Goal: Navigation & Orientation: Find specific page/section

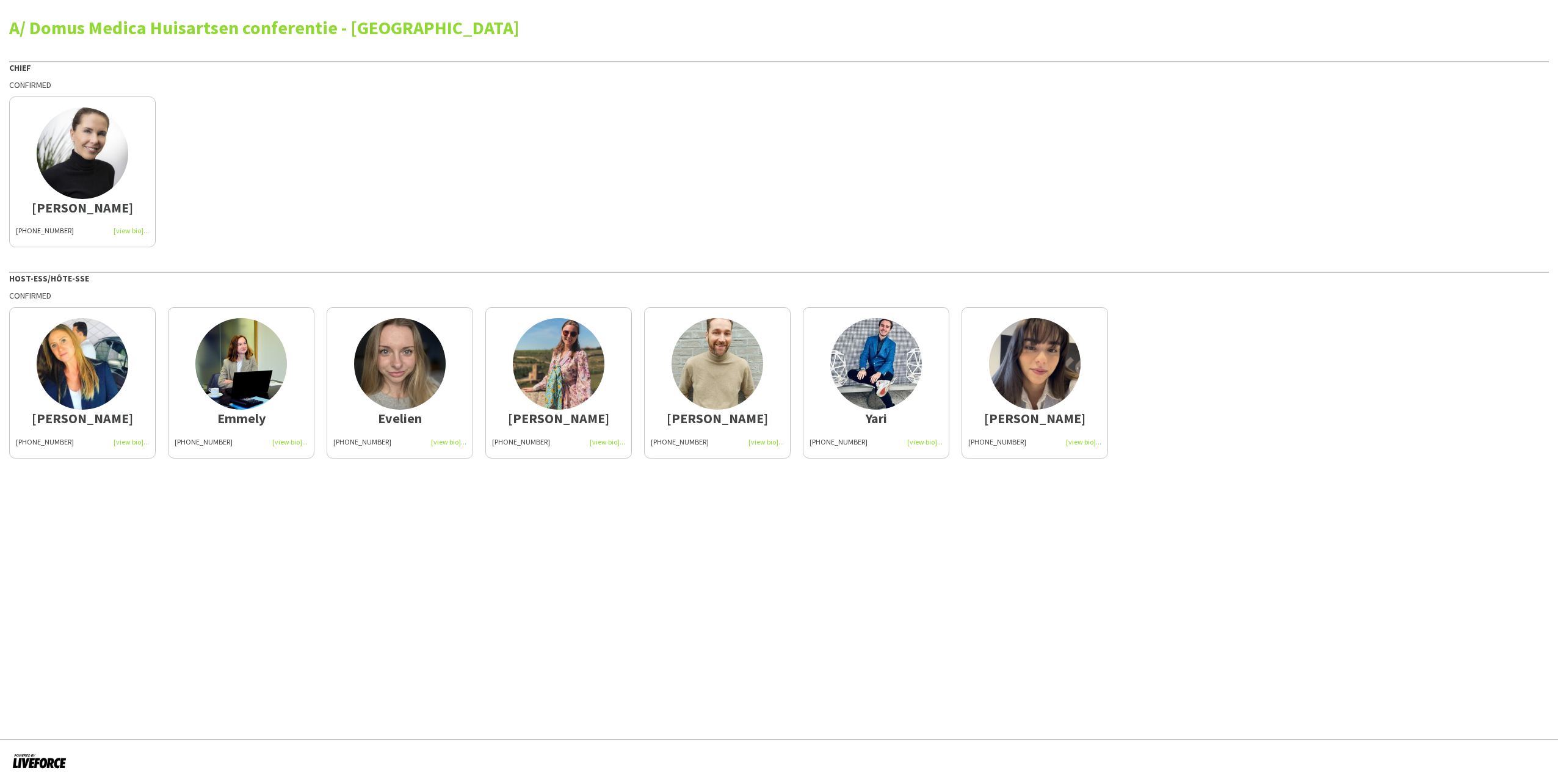
click at [67, 368] on img at bounding box center [82, 364] width 92 height 92
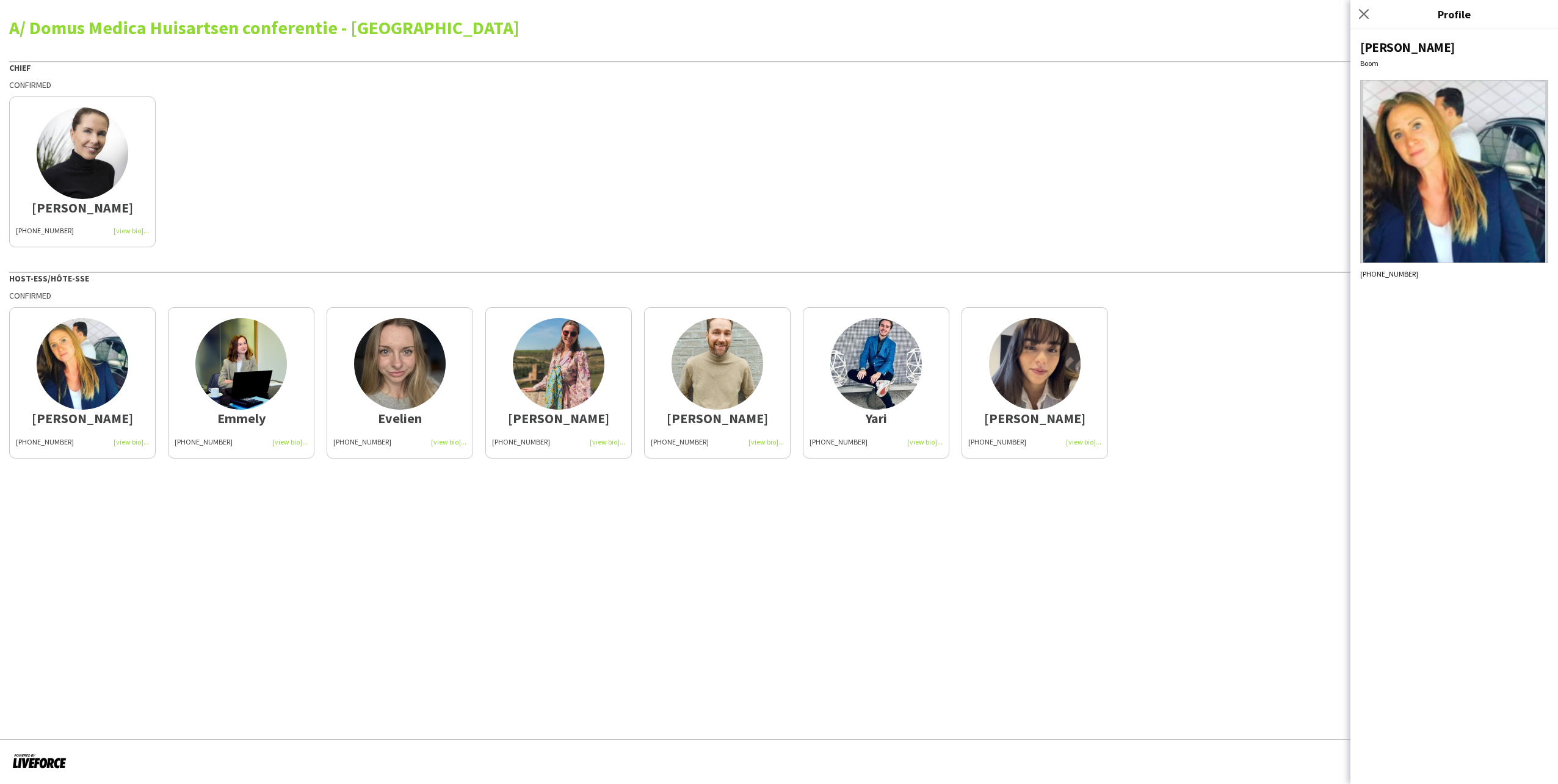
click at [256, 372] on img at bounding box center [241, 364] width 92 height 92
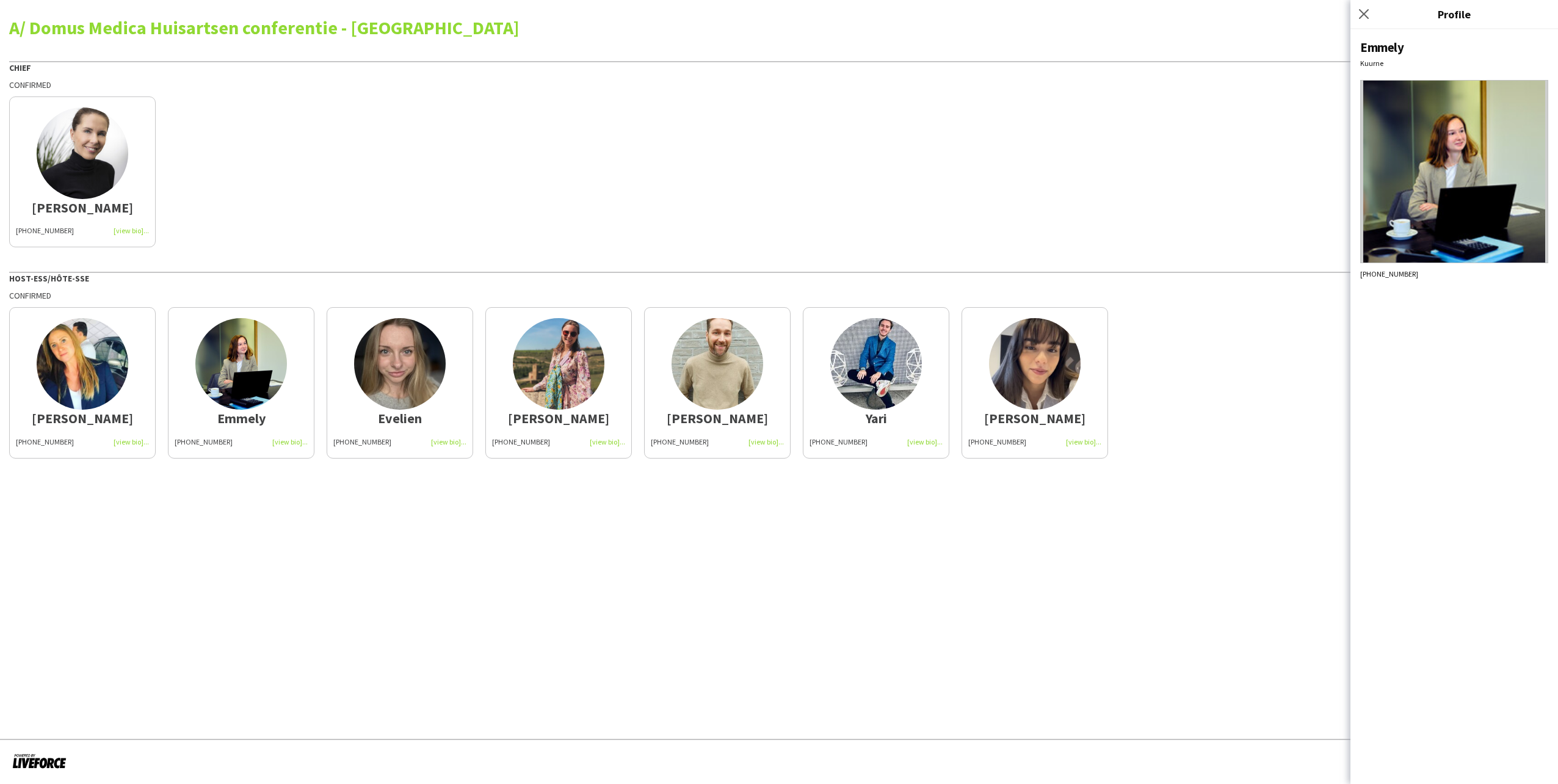
click at [383, 370] on img at bounding box center [399, 364] width 92 height 92
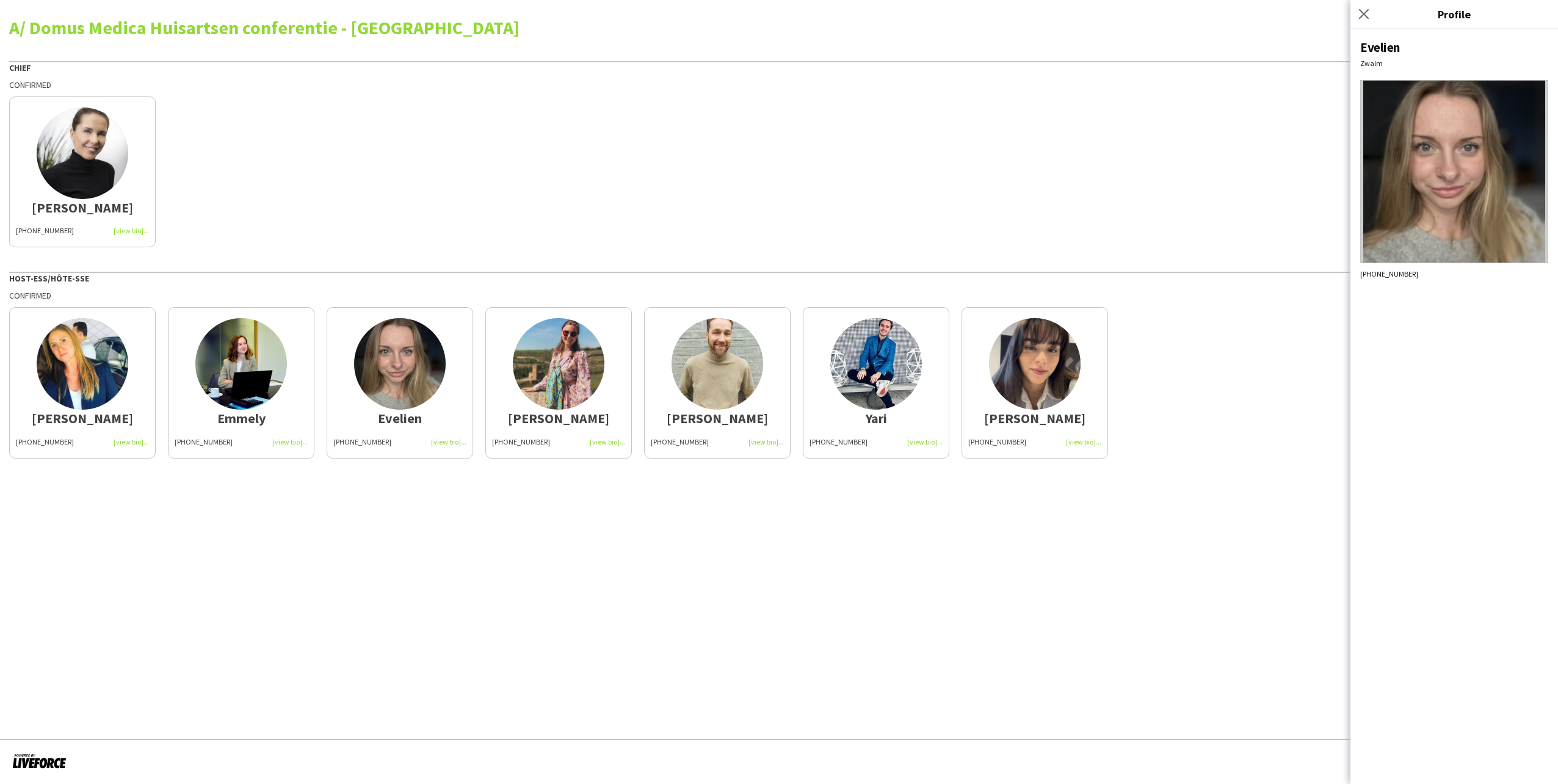
click at [567, 374] on img at bounding box center [558, 364] width 92 height 92
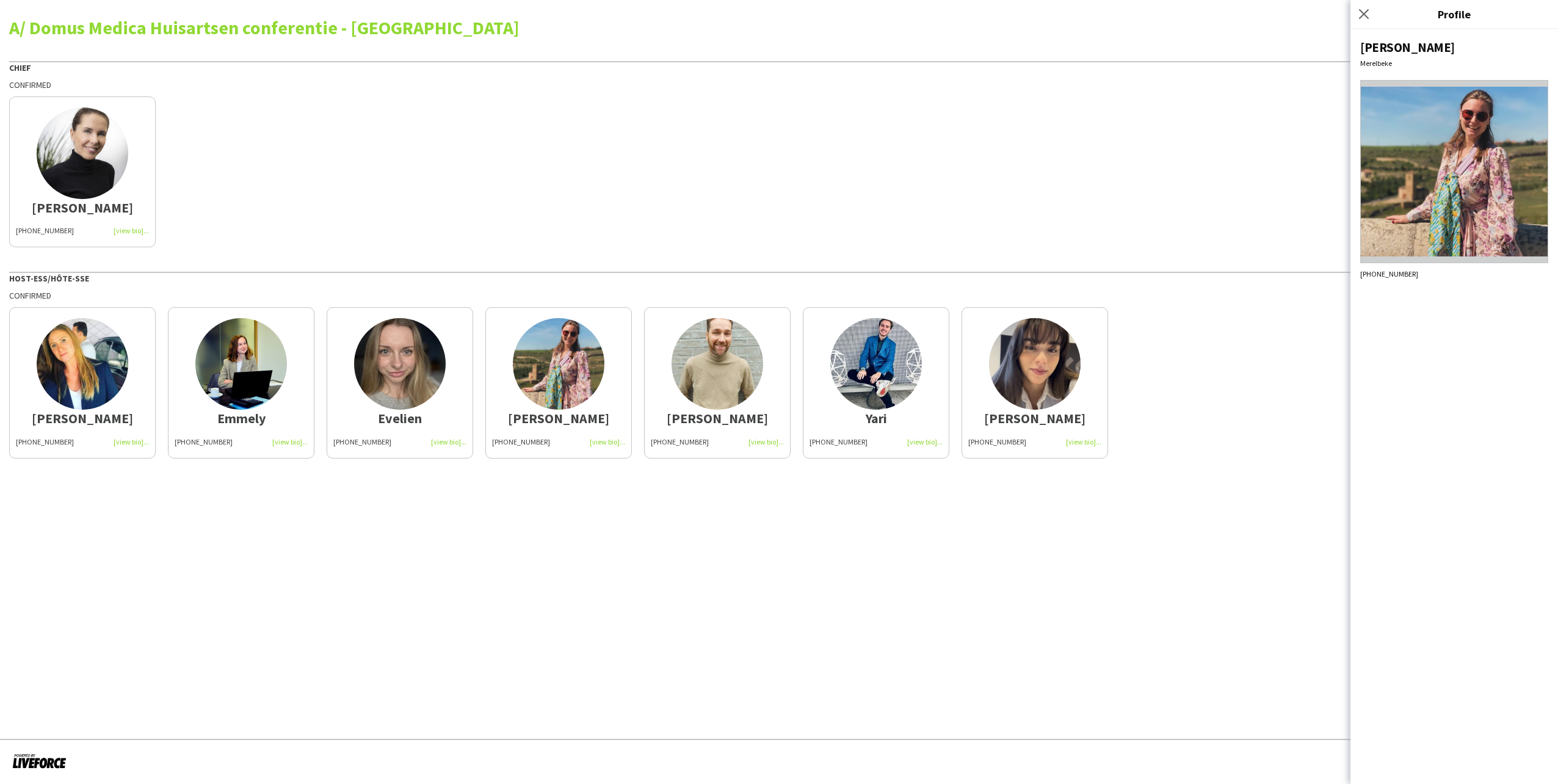
click at [708, 360] on img at bounding box center [717, 364] width 92 height 92
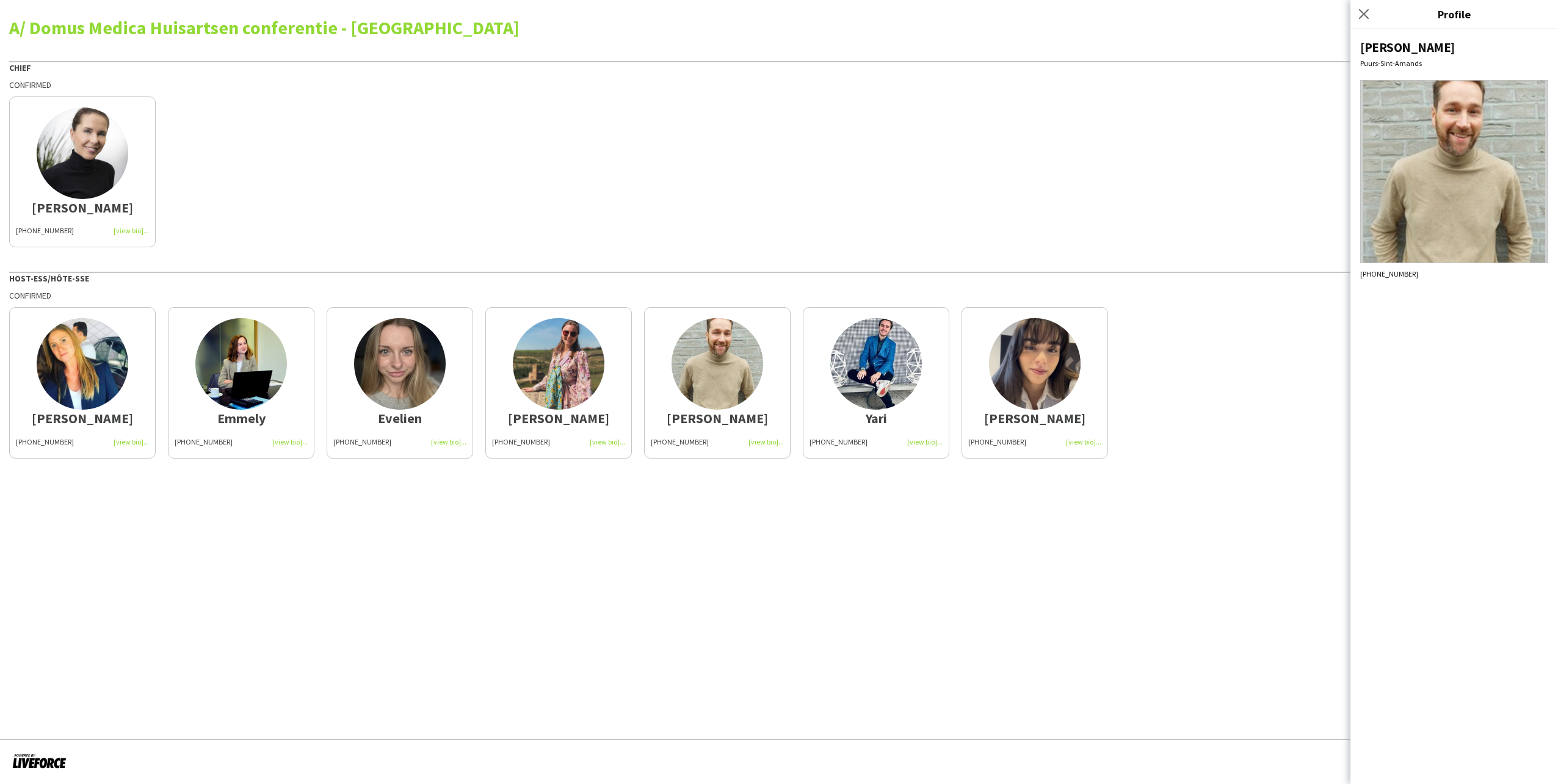
click at [890, 360] on img at bounding box center [876, 364] width 92 height 92
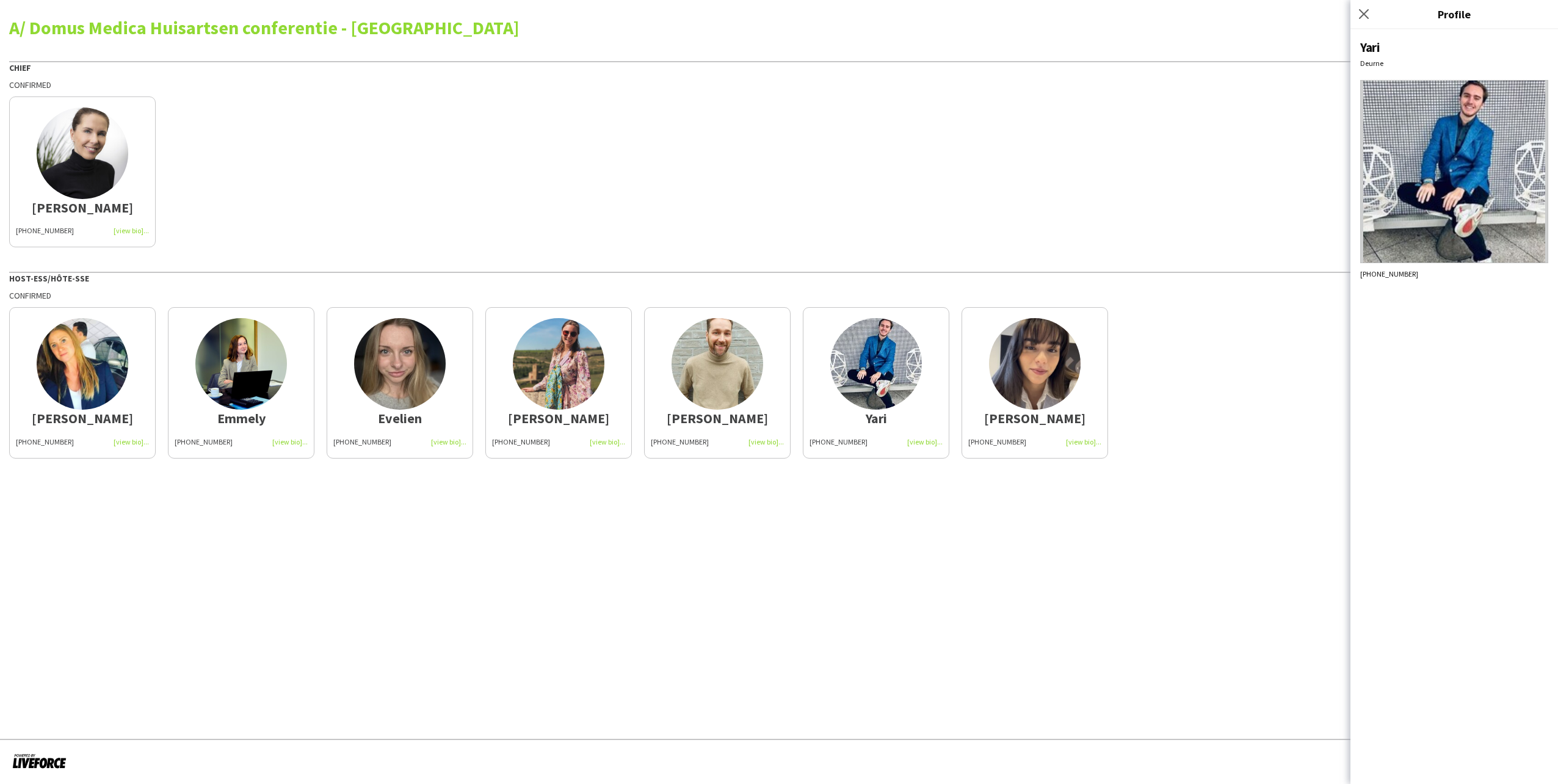
click at [1039, 367] on img at bounding box center [1034, 364] width 92 height 92
